Goal: Transaction & Acquisition: Book appointment/travel/reservation

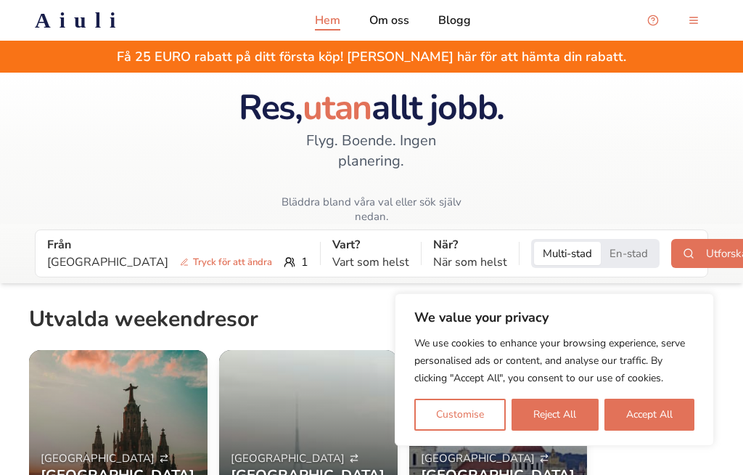
click at [648, 414] on button "Accept All" at bounding box center [650, 414] width 90 height 32
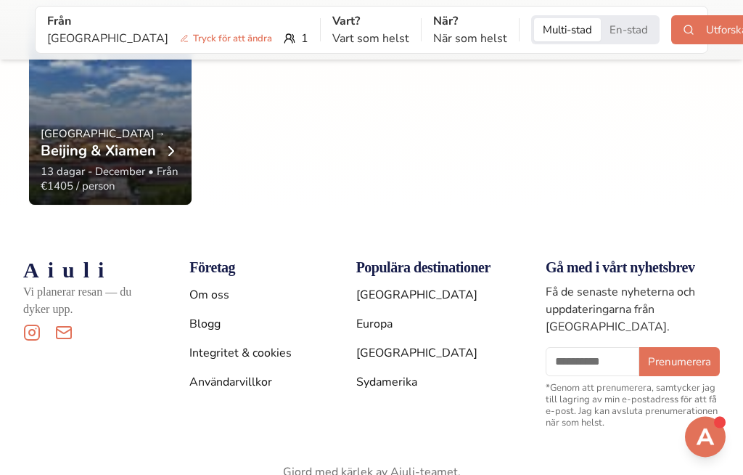
scroll to position [2928, 0]
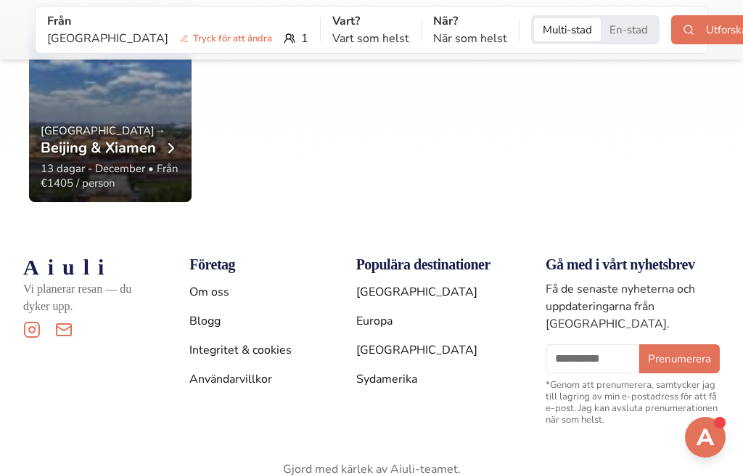
click at [394, 371] on a"] "Sydamerika" at bounding box center [386, 379] width 61 height 16
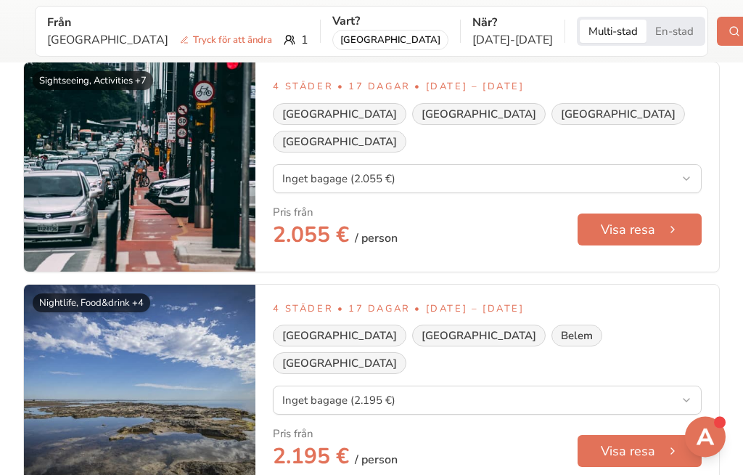
scroll to position [531, 0]
click at [640, 435] on button "Visa resa" at bounding box center [640, 451] width 124 height 32
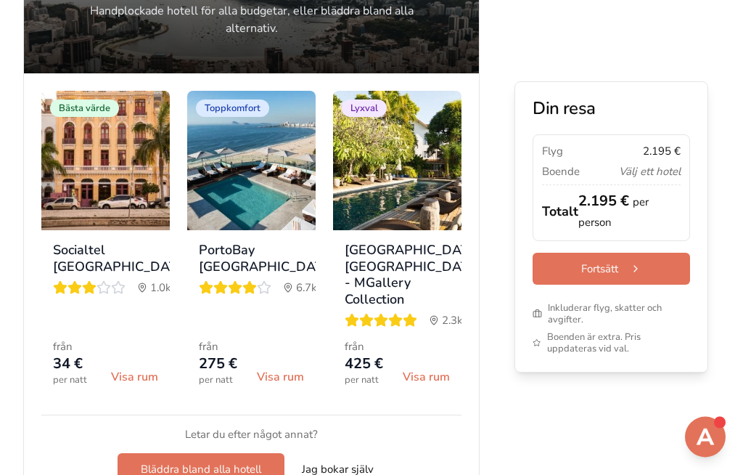
scroll to position [822, 0]
click at [279, 385] on span "Visa rum" at bounding box center [280, 376] width 47 height 17
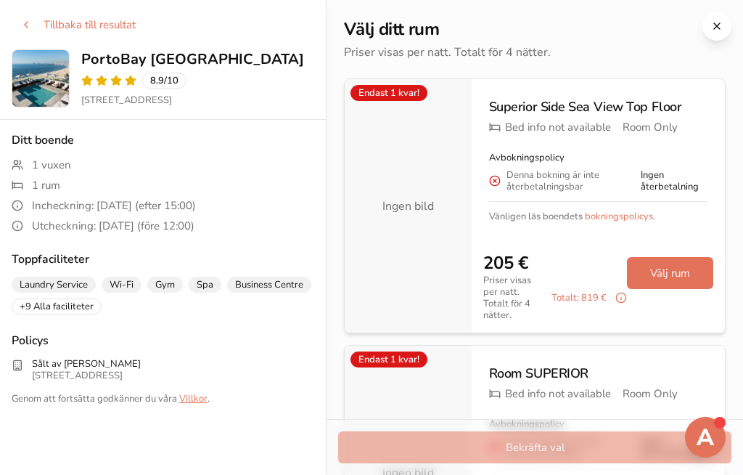
click at [718, 26] on button at bounding box center [717, 26] width 29 height 29
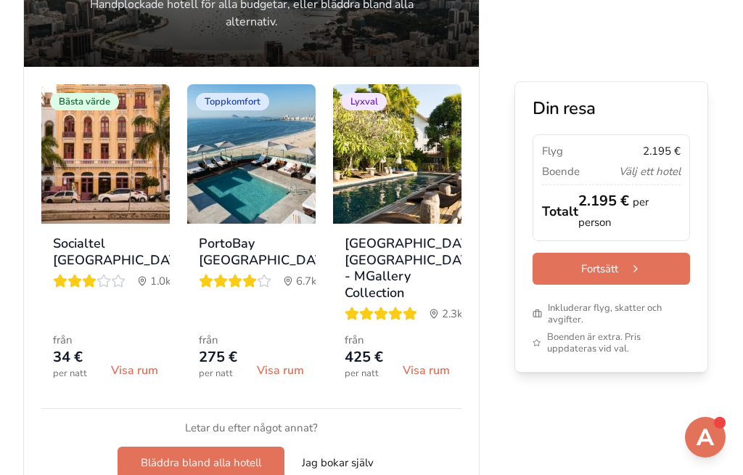
scroll to position [832, 0]
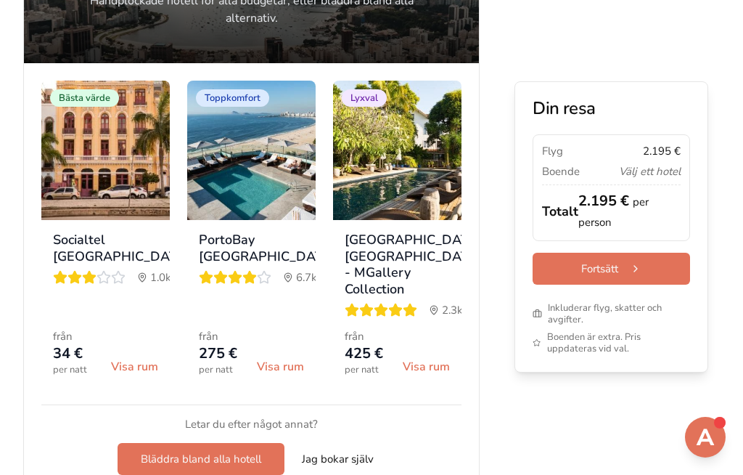
click at [252, 220] on img at bounding box center [251, 150] width 128 height 139
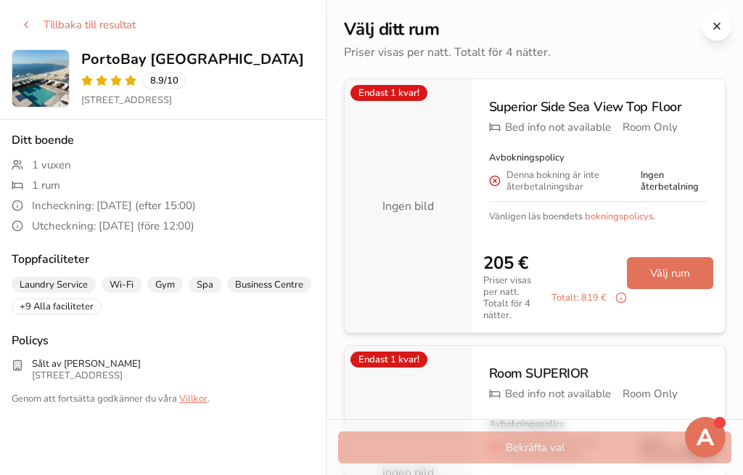
click at [671, 274] on button "Välj rum" at bounding box center [670, 273] width 86 height 32
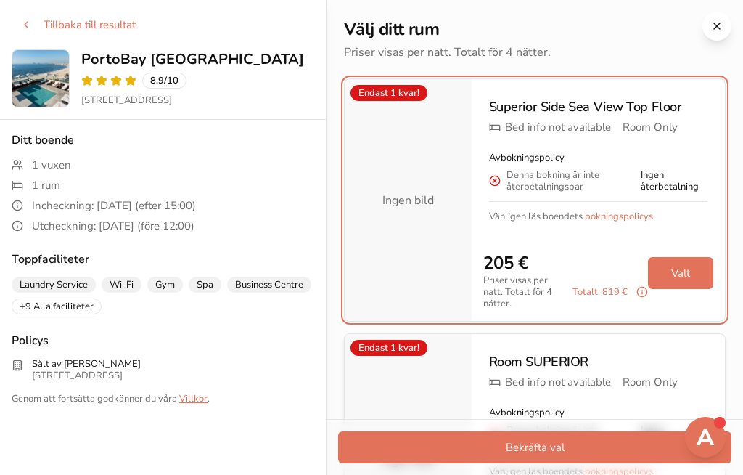
click at [687, 278] on button "Valt" at bounding box center [680, 273] width 65 height 32
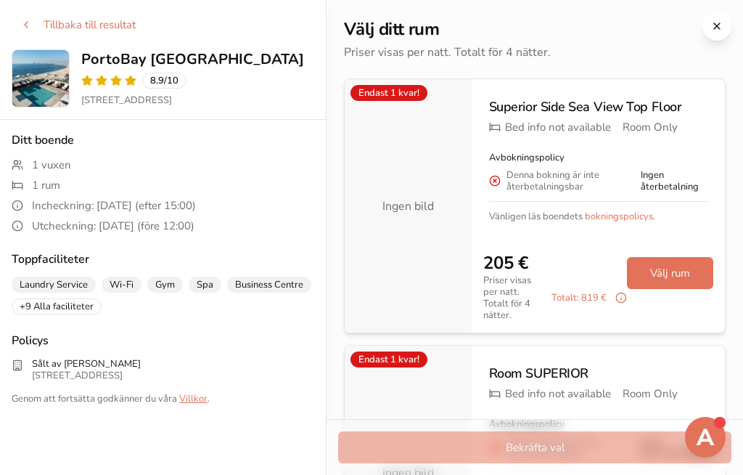
click at [674, 282] on button "Välj rum" at bounding box center [670, 273] width 86 height 32
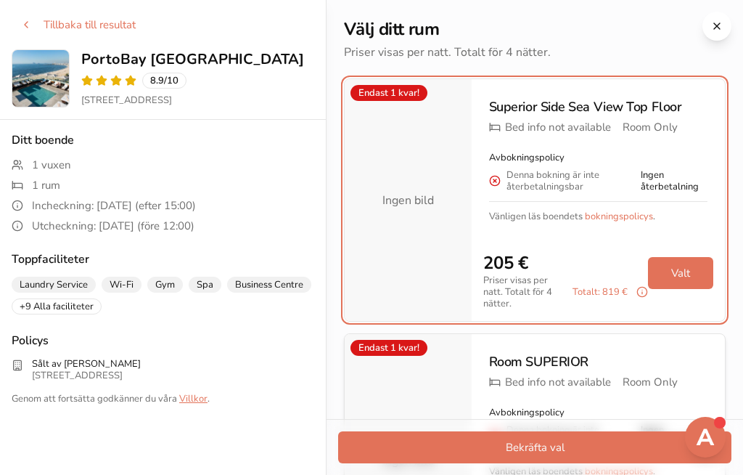
click at [727, 23] on button at bounding box center [717, 26] width 29 height 29
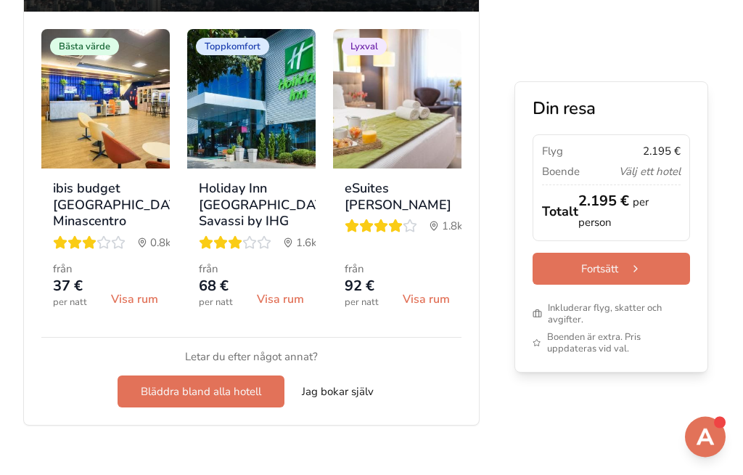
scroll to position [1755, 0]
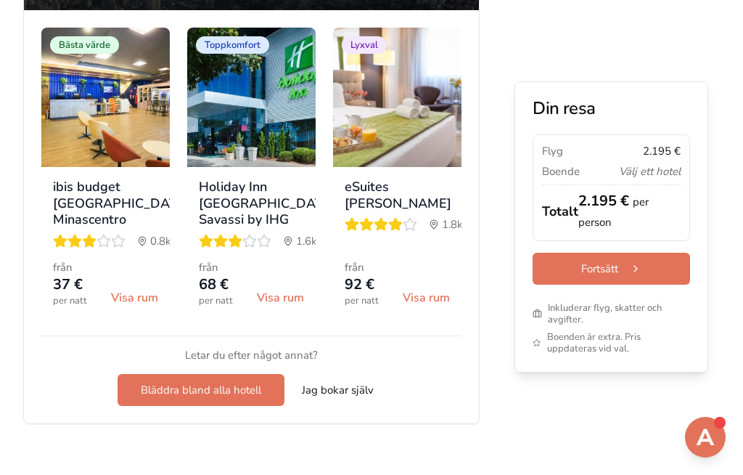
click at [253, 228] on h3 "Holiday Inn [GEOGRAPHIC_DATA] Savassi by IHG" at bounding box center [251, 203] width 105 height 49
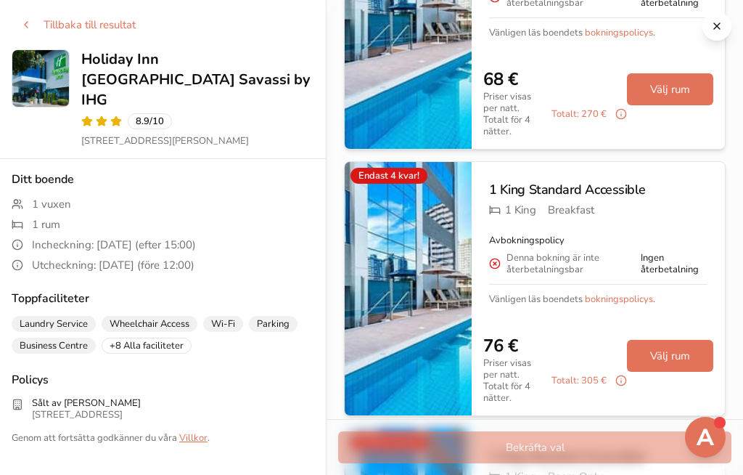
scroll to position [188, 0]
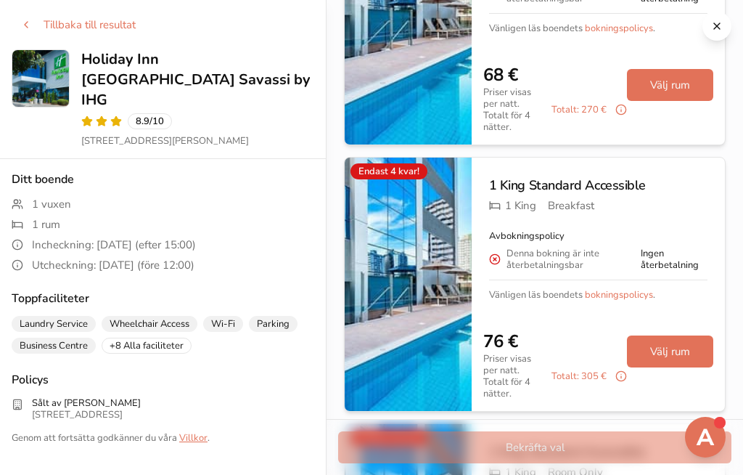
click at [671, 338] on button "Välj rum" at bounding box center [670, 351] width 86 height 32
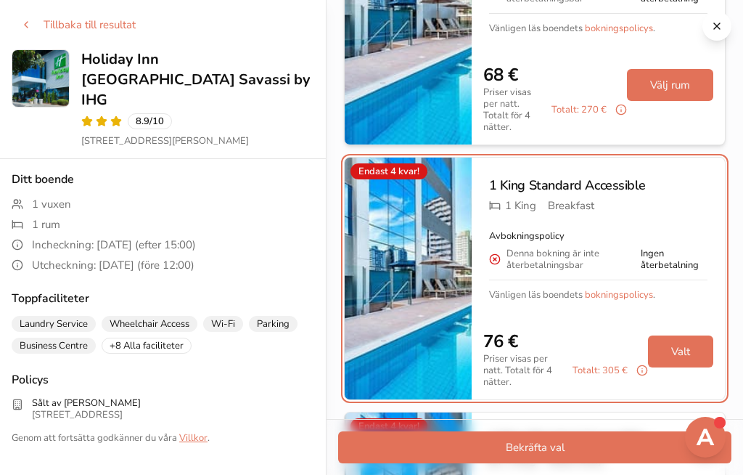
click at [587, 463] on button "Bekräfta val" at bounding box center [534, 447] width 393 height 32
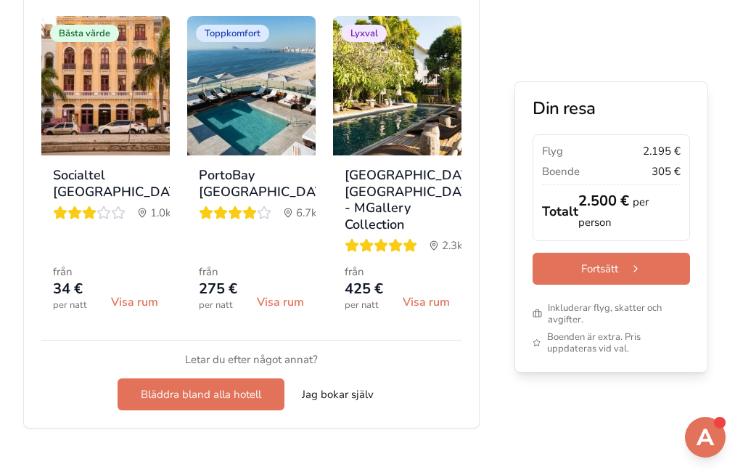
scroll to position [864, 0]
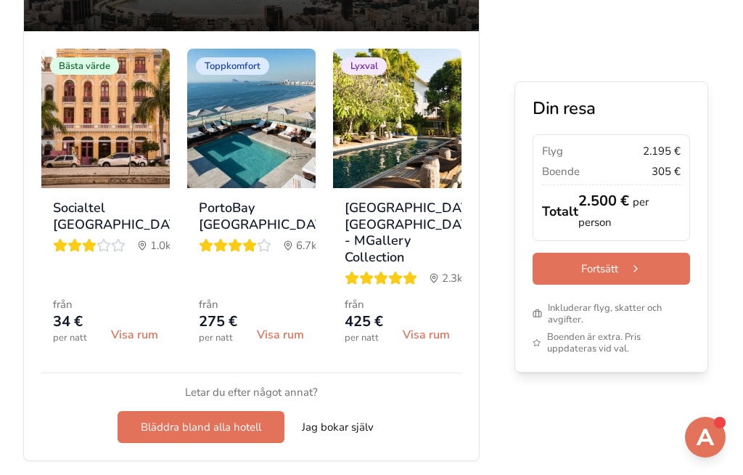
click at [235, 253] on div "PortoBay [GEOGRAPHIC_DATA] 6.7 km" at bounding box center [251, 226] width 105 height 53
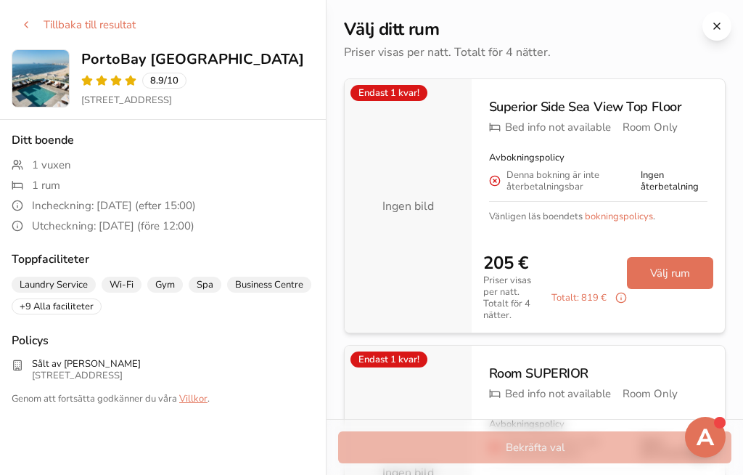
click at [673, 276] on button "Välj rum" at bounding box center [670, 273] width 86 height 32
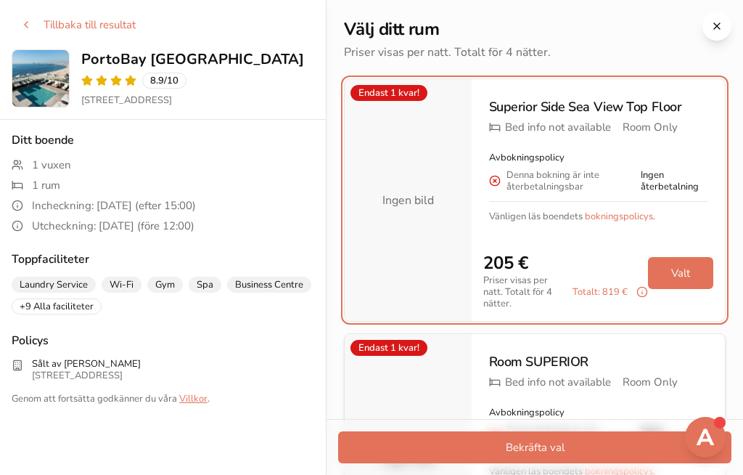
click at [682, 277] on button "Valt" at bounding box center [680, 273] width 65 height 32
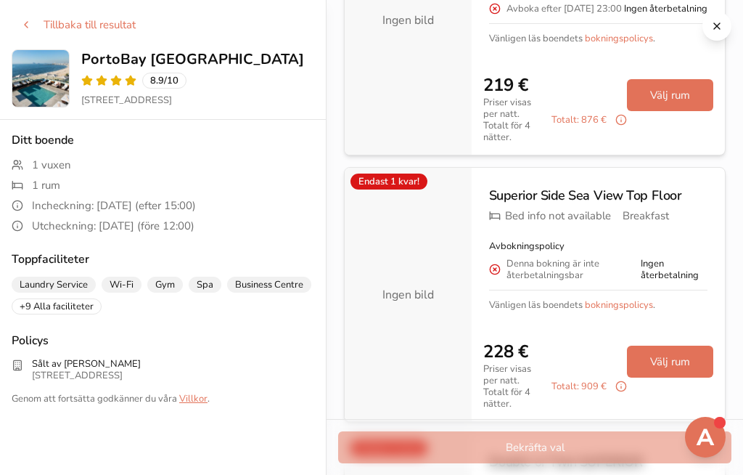
scroll to position [1040, 0]
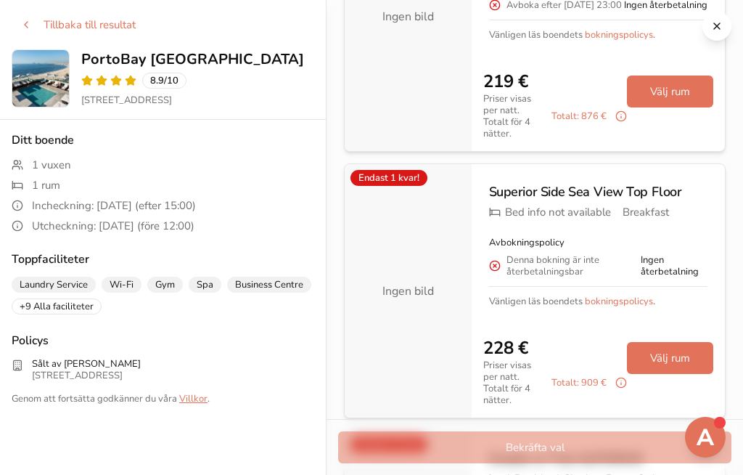
click at [663, 342] on button "Välj rum" at bounding box center [670, 358] width 86 height 32
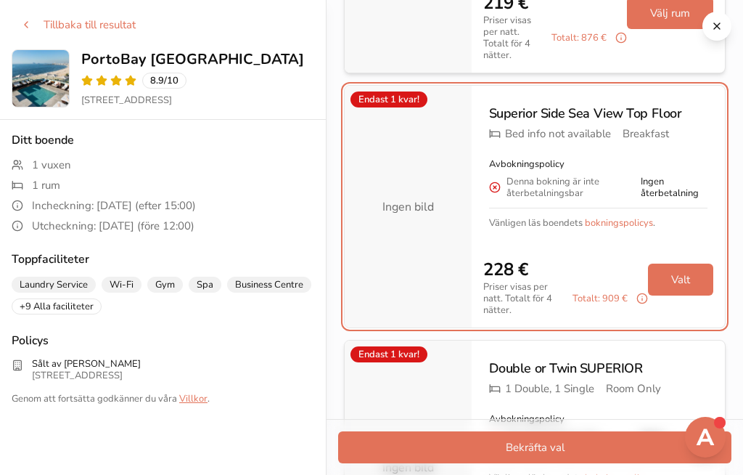
scroll to position [1127, 0]
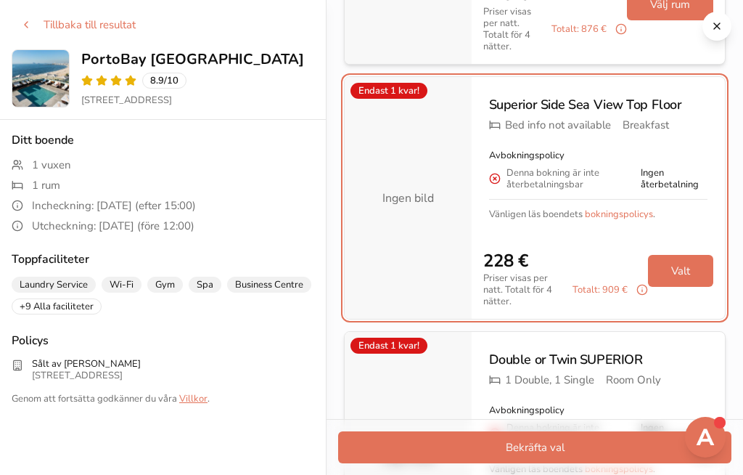
click at [721, 29] on button at bounding box center [717, 26] width 29 height 29
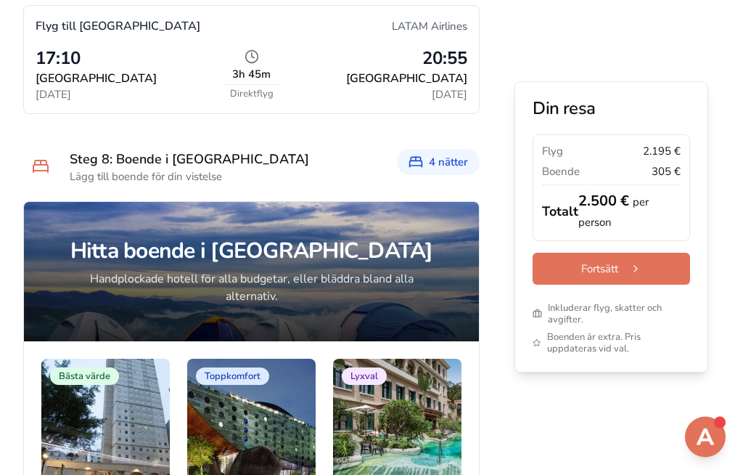
scroll to position [2745, 0]
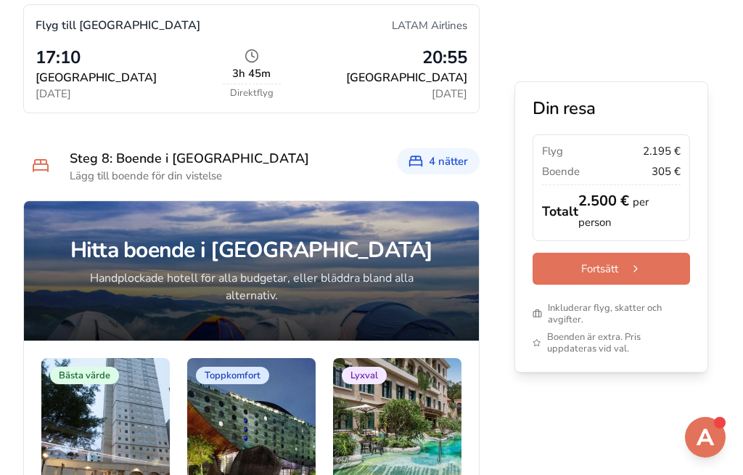
click at [623, 265] on button "Fortsätt" at bounding box center [611, 269] width 157 height 32
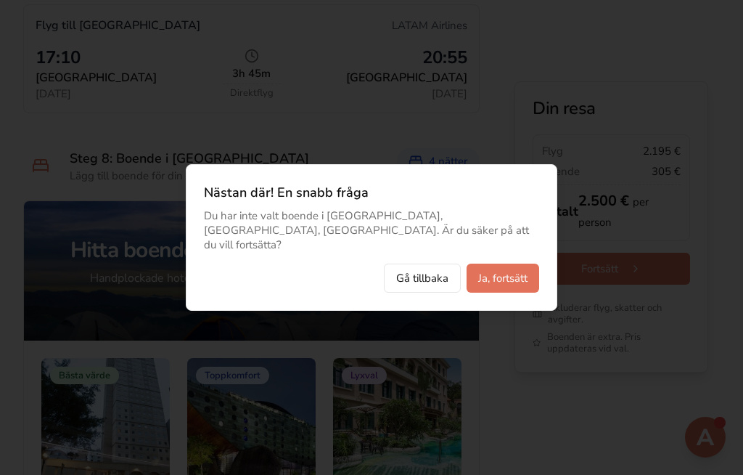
click at [512, 292] on button "Ja, fortsätt" at bounding box center [503, 277] width 73 height 29
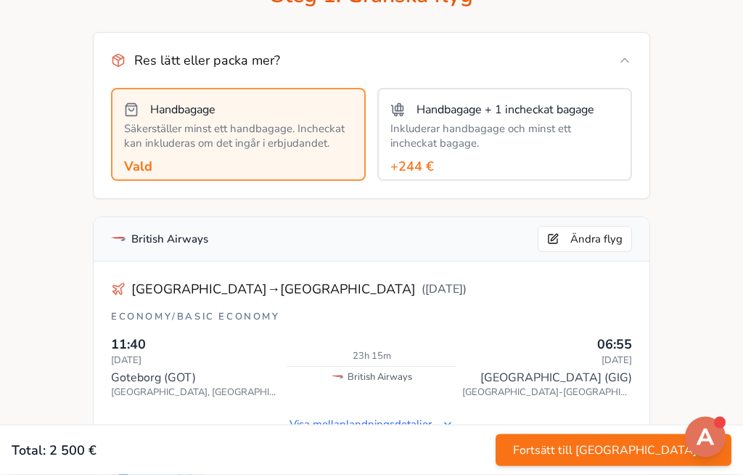
scroll to position [128, 0]
click at [429, 149] on div "Inkluderar handbagage och minst ett incheckat bagage." at bounding box center [504, 135] width 229 height 29
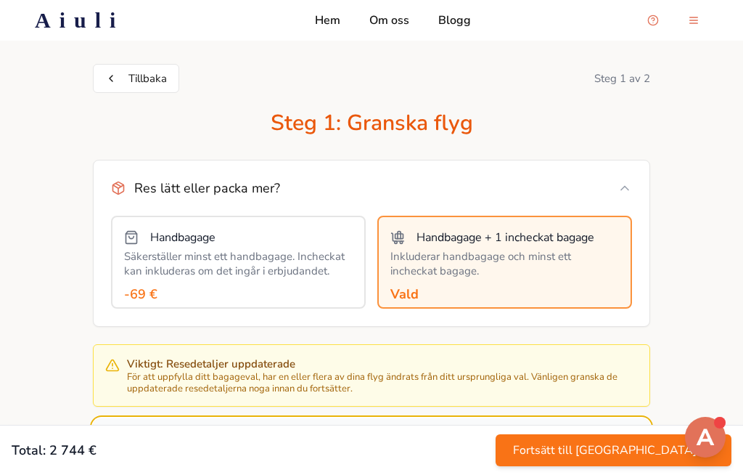
click at [324, 24] on p "Hem" at bounding box center [327, 20] width 25 height 17
